Goal: Complete application form

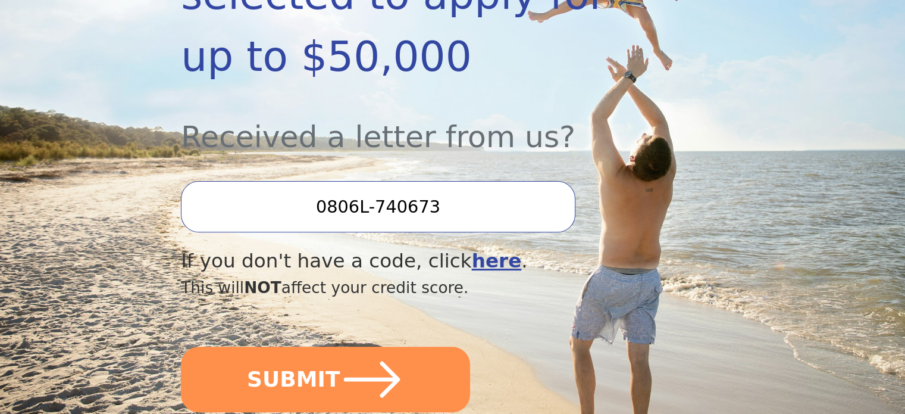
scroll to position [357, 0]
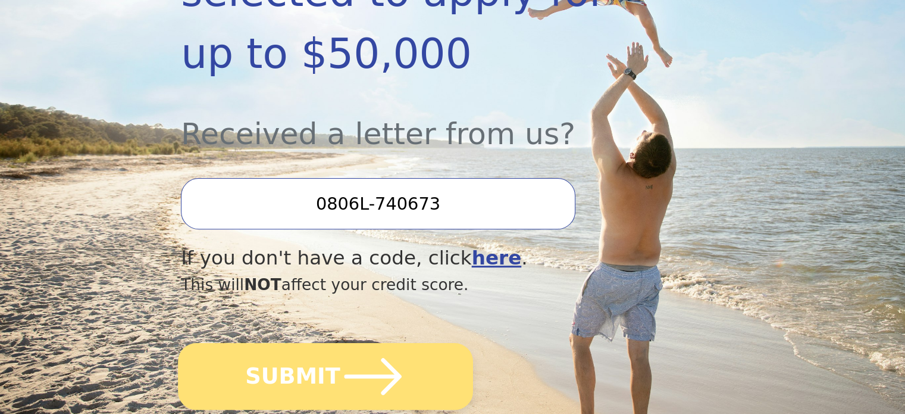
click at [368, 343] on icon "submit" at bounding box center [372, 375] width 65 height 65
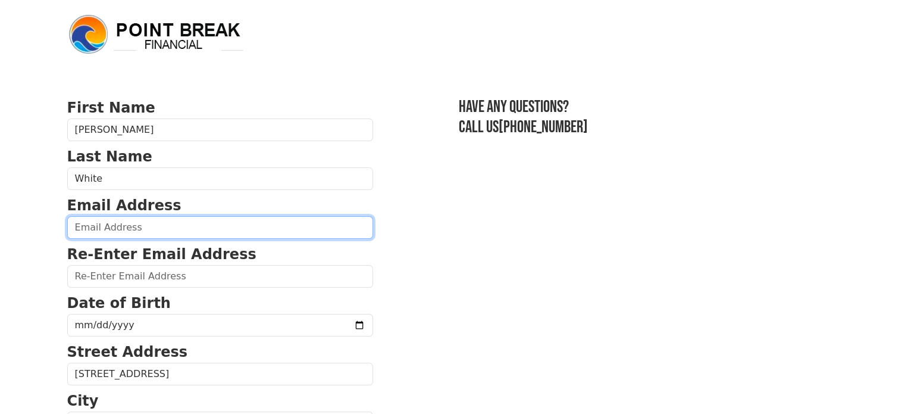
click at [161, 233] on input "email" at bounding box center [220, 227] width 306 height 23
type input "susan4070@comcast.net"
type input "(541) 968-7946"
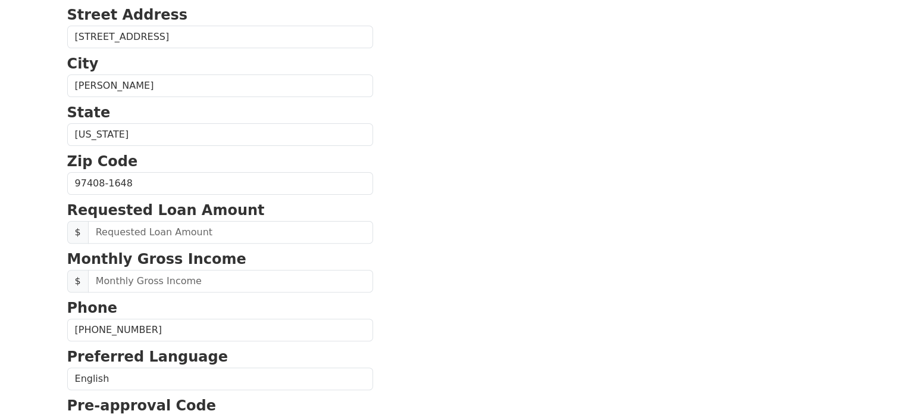
scroll to position [457, 0]
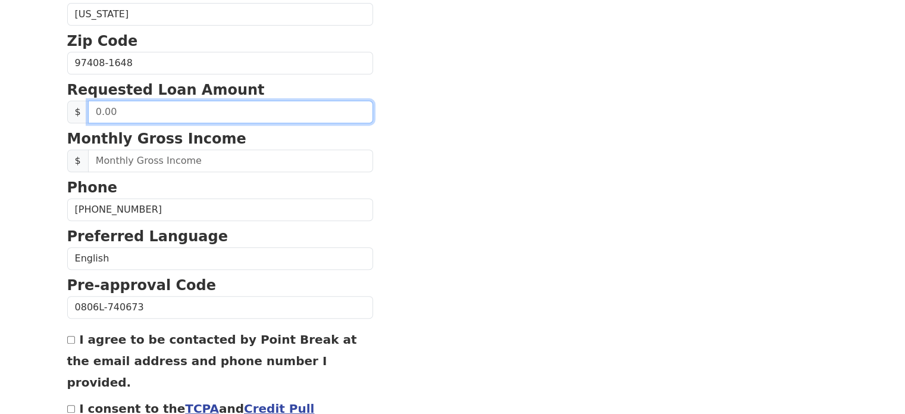
click at [144, 111] on input "text" at bounding box center [230, 112] width 285 height 23
type input "50,000.00"
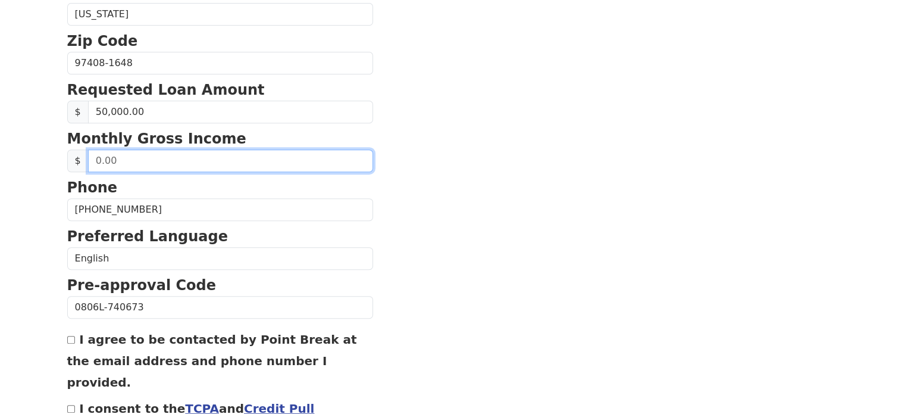
click at [126, 154] on input "text" at bounding box center [230, 160] width 285 height 23
type input "12,300.00"
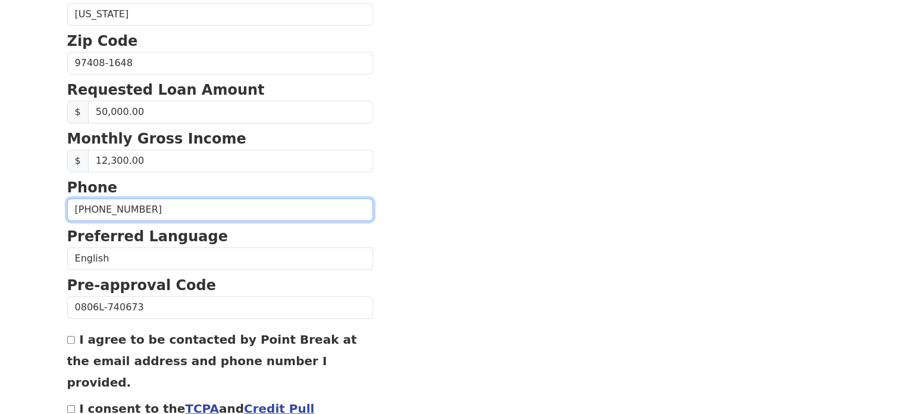
click at [140, 207] on input "(541) 968-7946" at bounding box center [220, 209] width 306 height 23
type input "(541) 357-2372"
